Goal: Find contact information: Find contact information

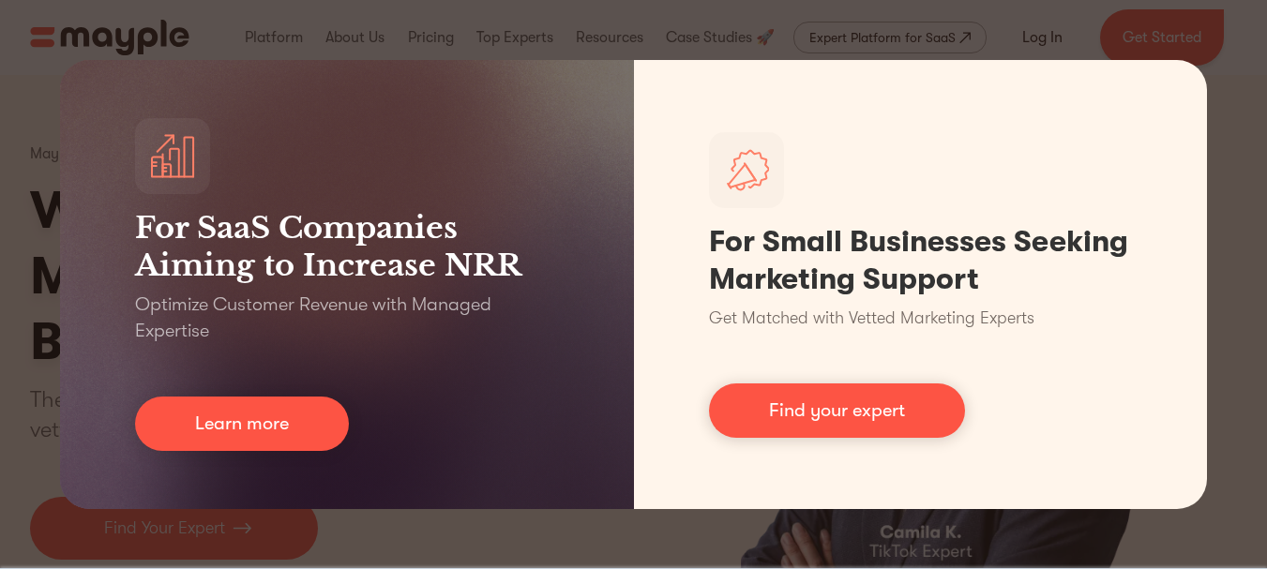
scroll to position [498, 0]
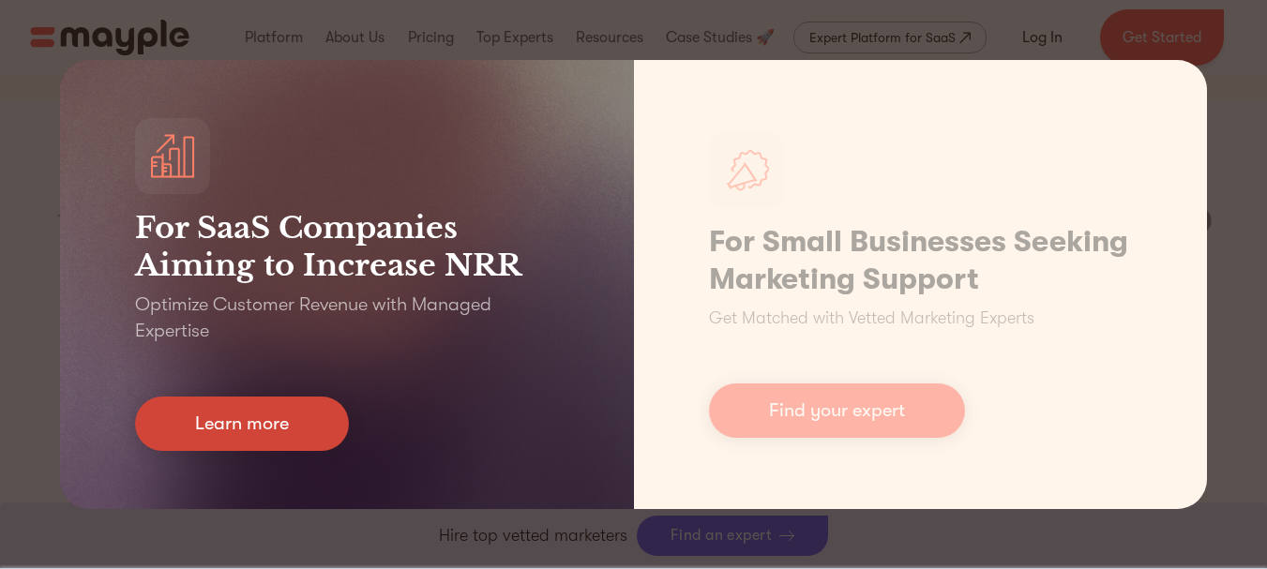
click at [262, 427] on link "Learn more" at bounding box center [242, 424] width 214 height 54
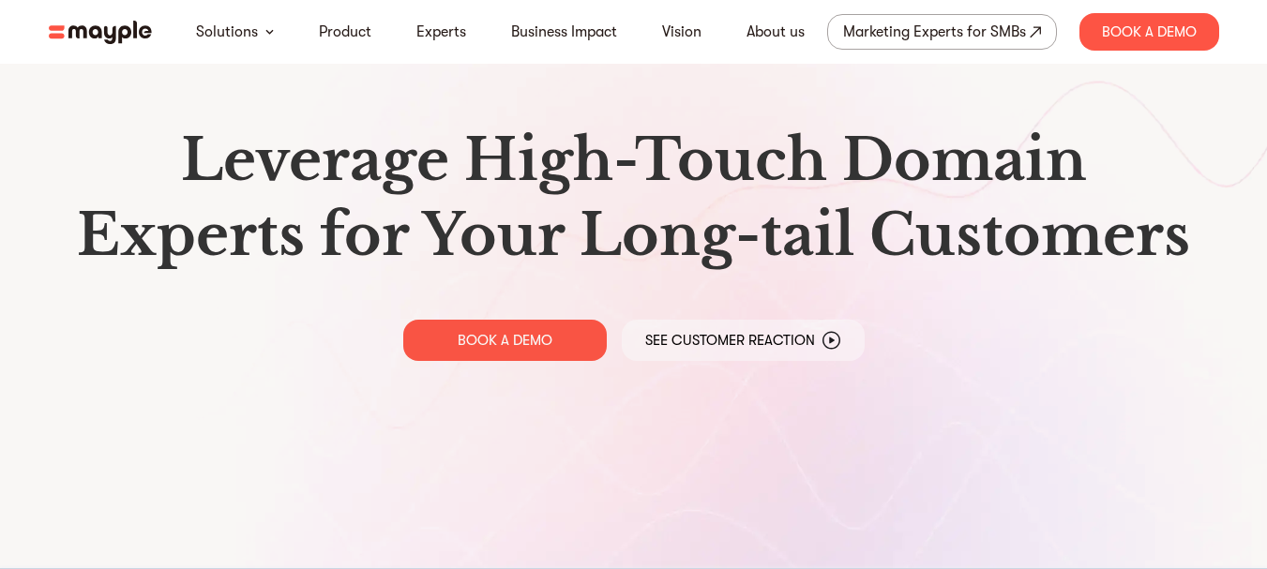
click at [1081, 195] on h1 "Leverage High-Touch Domain Experts for Your Long-tail Customers" at bounding box center [634, 198] width 1140 height 150
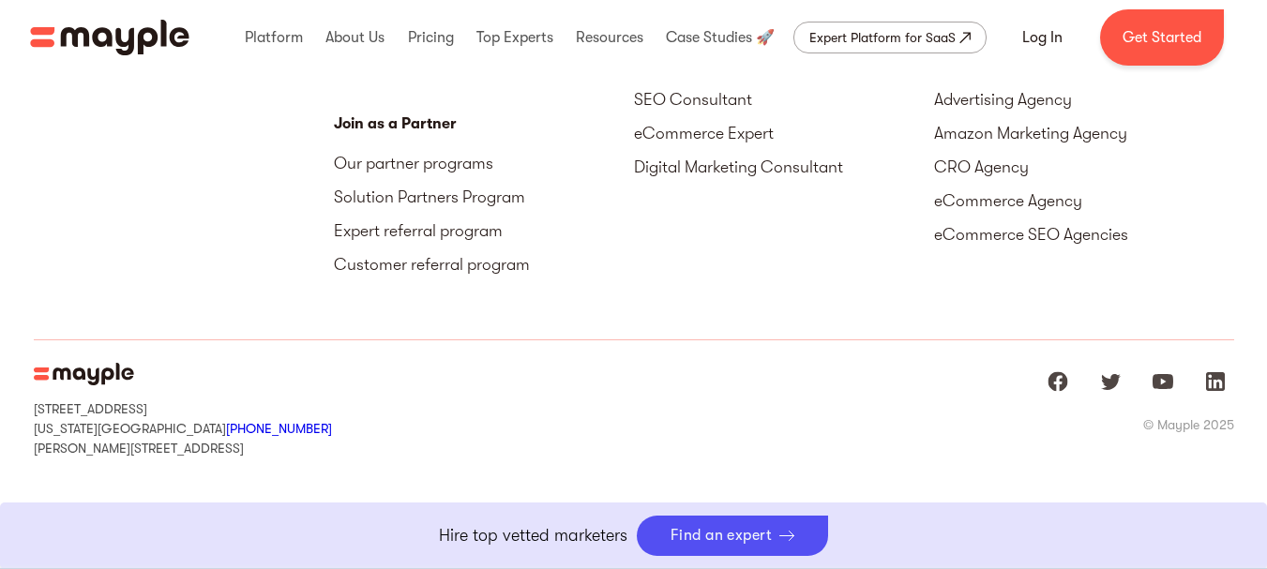
scroll to position [8776, 0]
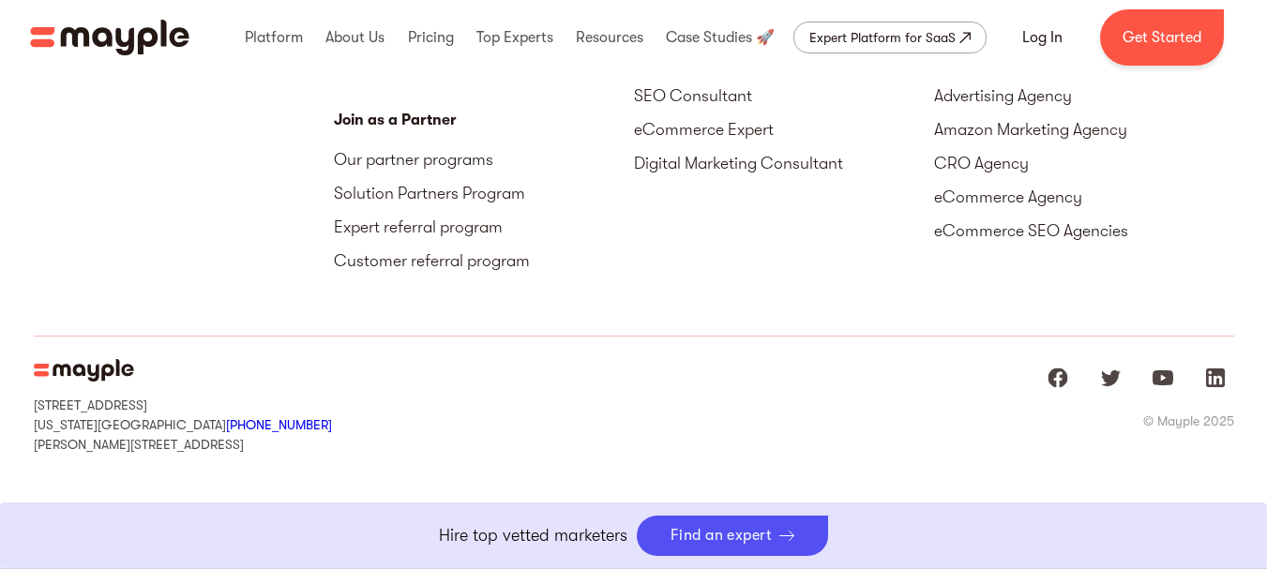
drag, startPoint x: 320, startPoint y: 430, endPoint x: 178, endPoint y: 423, distance: 141.8
click at [178, 423] on div "[STREET_ADDRESS][US_STATE] +1 929-335-[STREET_ADDRESS][PERSON_NAME] © Mayple 20…" at bounding box center [634, 406] width 1200 height 139
copy link "[PHONE_NUMBER]"
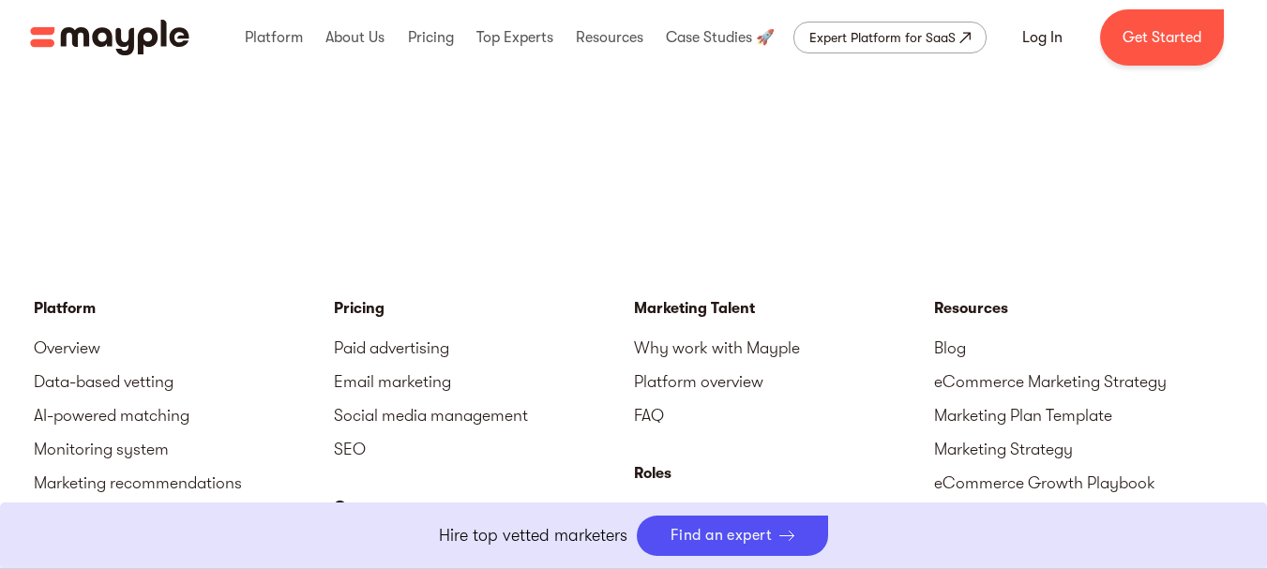
scroll to position [7838, 0]
